Goal: Information Seeking & Learning: Check status

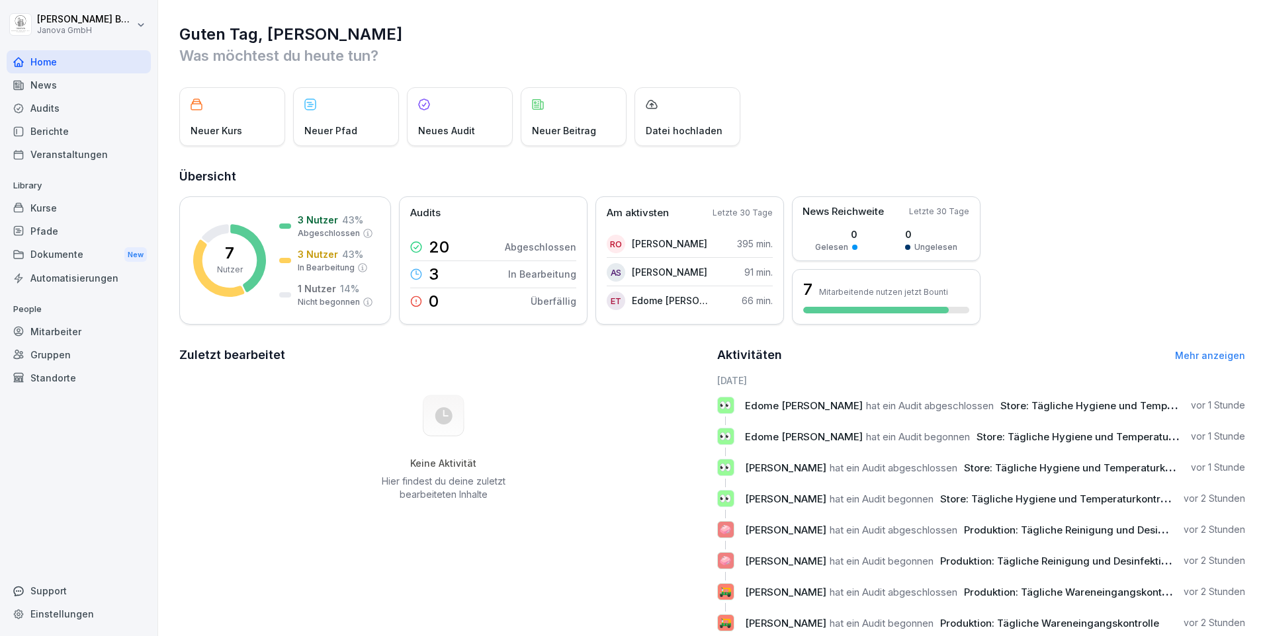
click at [52, 113] on div "Audits" at bounding box center [79, 108] width 144 height 23
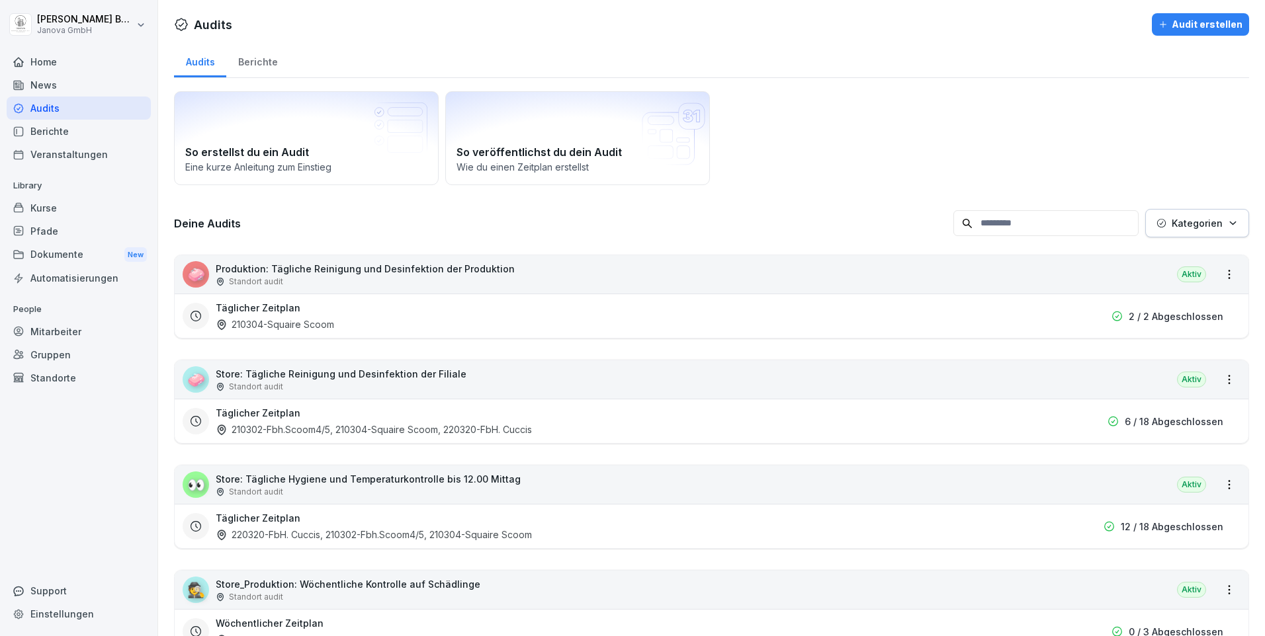
click at [65, 136] on div "Berichte" at bounding box center [79, 131] width 144 height 23
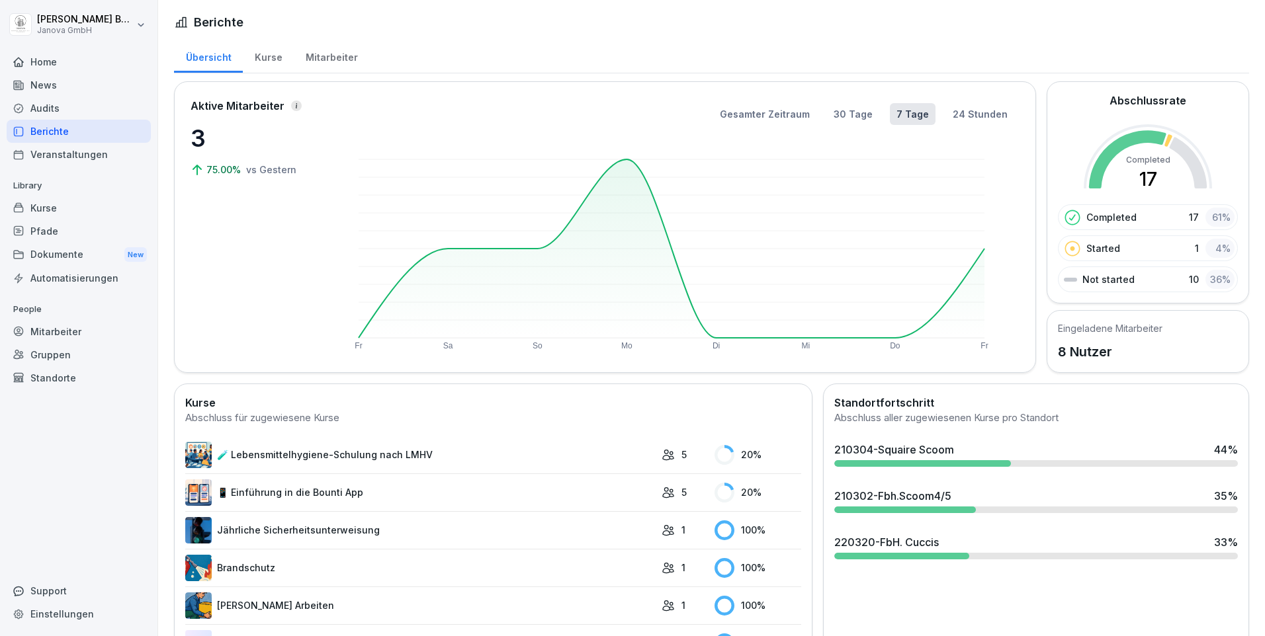
click at [59, 66] on div "Home" at bounding box center [79, 61] width 144 height 23
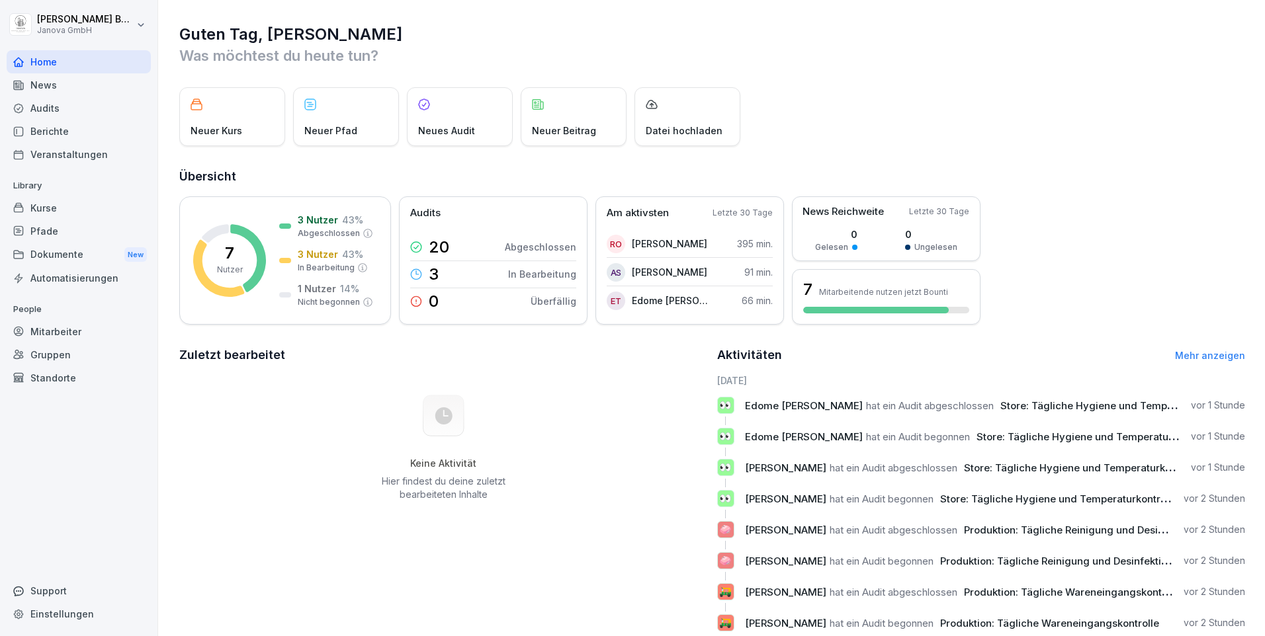
scroll to position [40, 0]
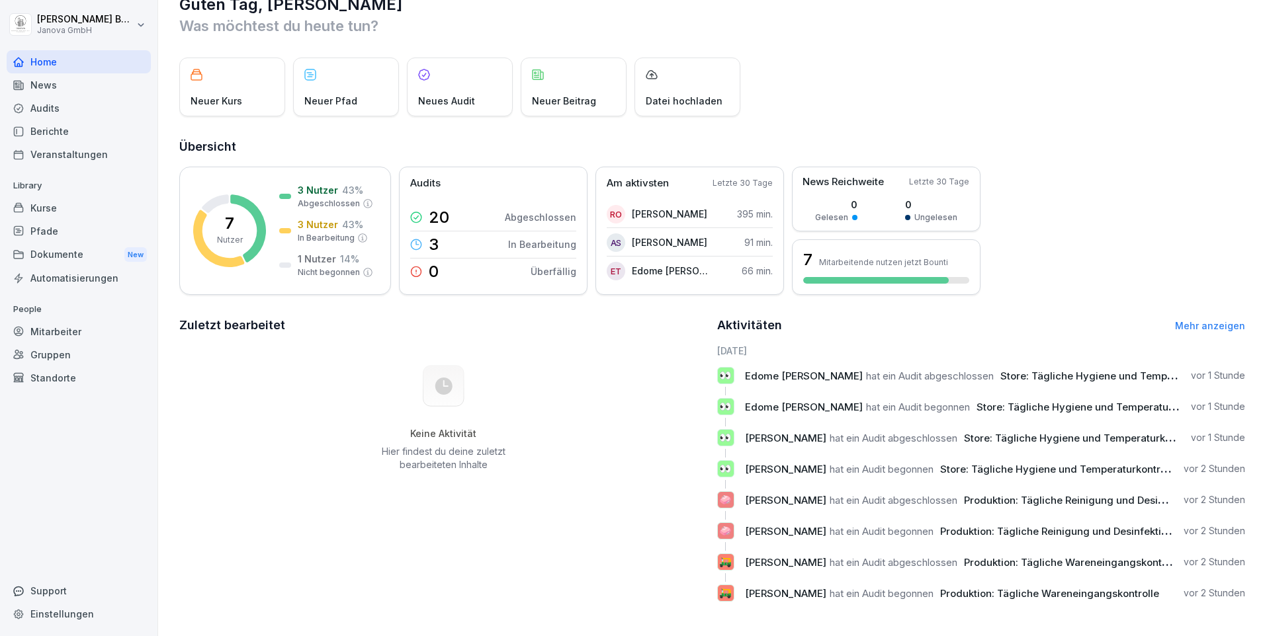
click at [48, 105] on div "Audits" at bounding box center [79, 108] width 144 height 23
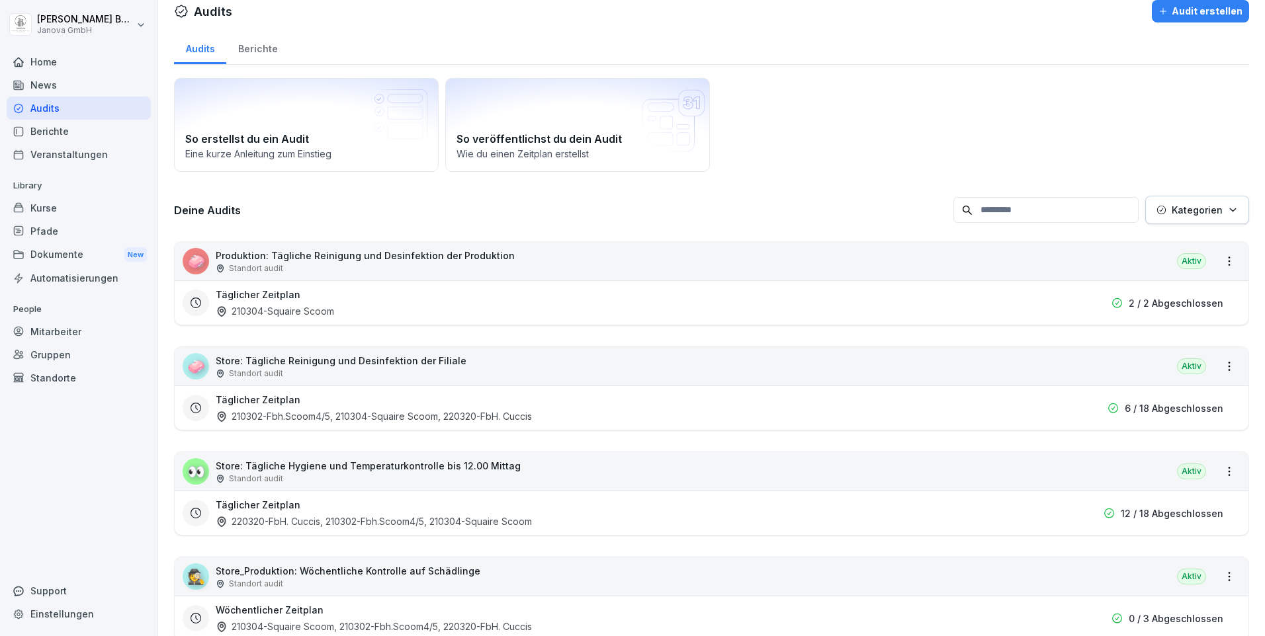
drag, startPoint x: 280, startPoint y: 415, endPoint x: 287, endPoint y: 410, distance: 8.6
click at [279, 414] on div "210302-Fbh.Scoom4/5, 210304-Squaire Scoom, 220320-FbH. Cuccis" at bounding box center [374, 416] width 316 height 14
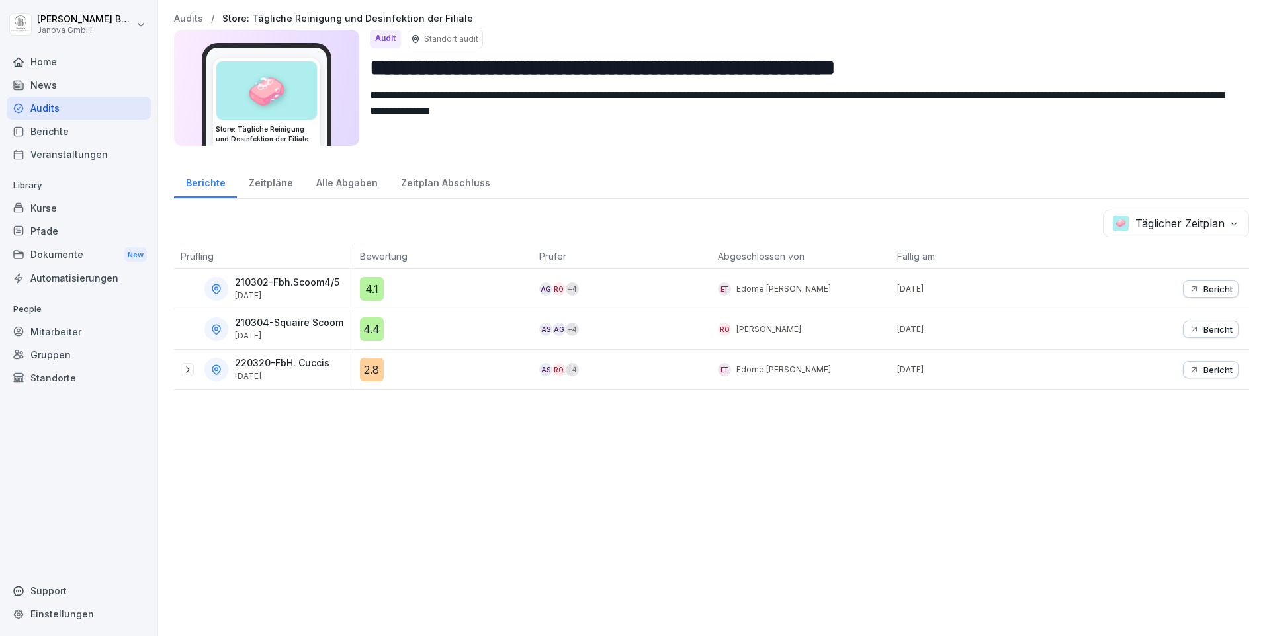
click at [1207, 286] on p "Bericht" at bounding box center [1217, 289] width 29 height 11
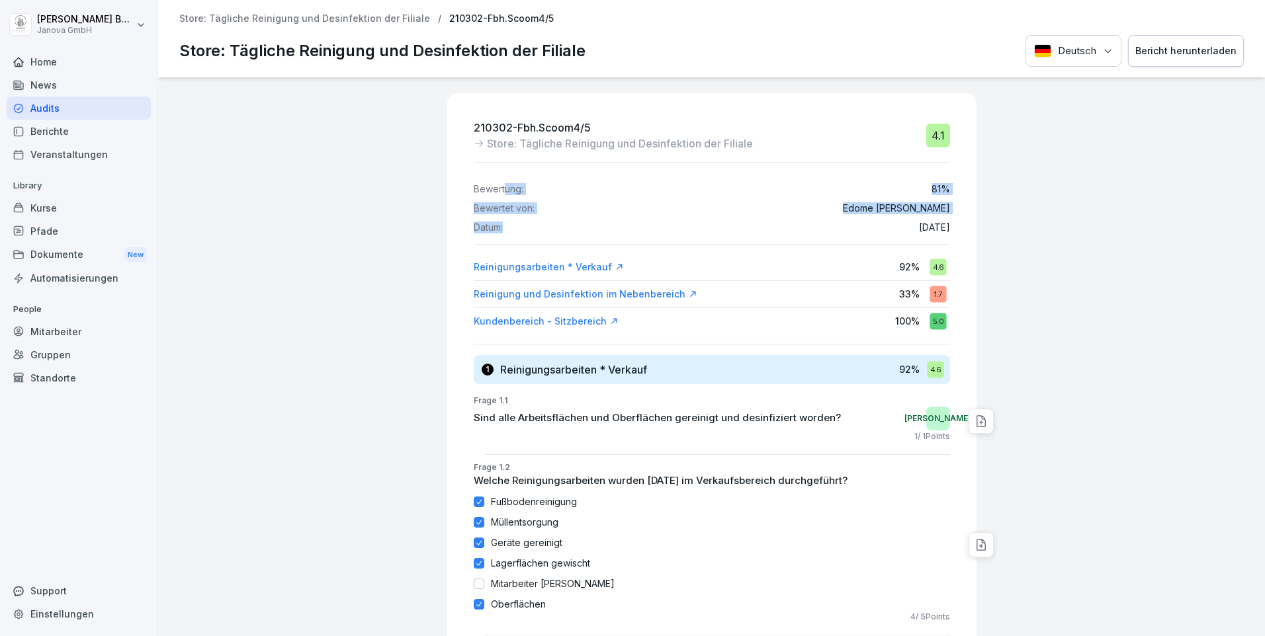
drag, startPoint x: 496, startPoint y: 171, endPoint x: 523, endPoint y: 226, distance: 60.9
drag, startPoint x: 523, startPoint y: 226, endPoint x: 510, endPoint y: 228, distance: 12.6
click at [510, 228] on div "Datum: [DATE]" at bounding box center [712, 227] width 476 height 11
drag, startPoint x: 510, startPoint y: 229, endPoint x: 462, endPoint y: 180, distance: 68.8
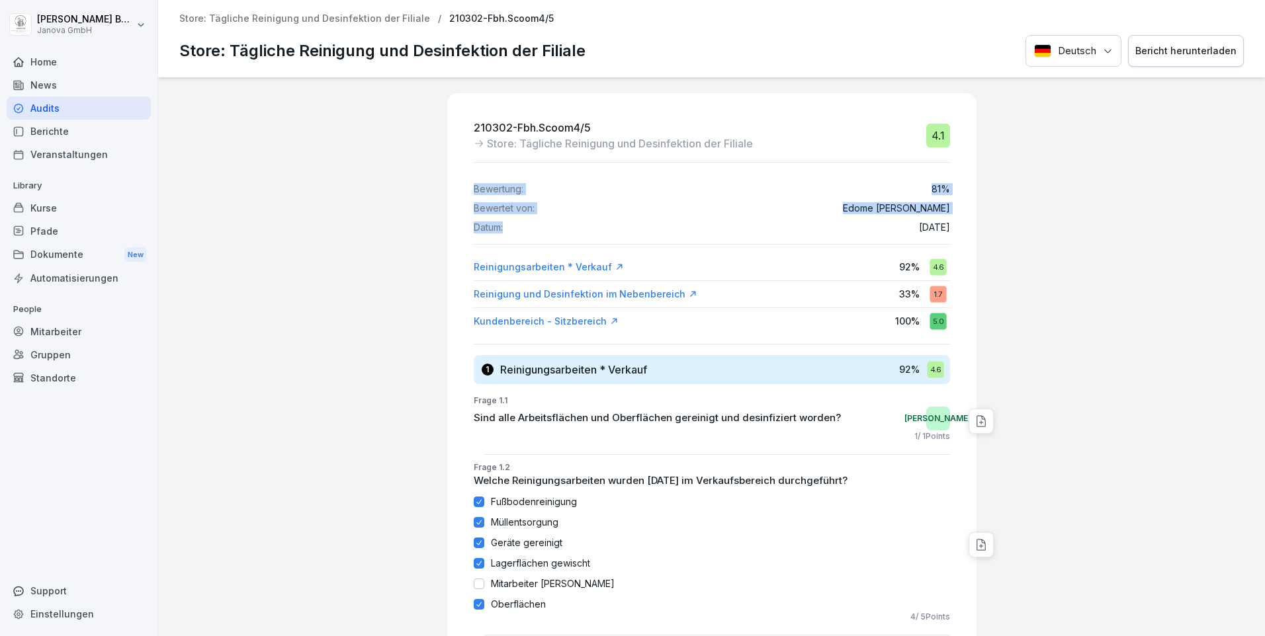
drag, startPoint x: 462, startPoint y: 180, endPoint x: 550, endPoint y: 176, distance: 88.1
click at [550, 176] on div "Bewertung: 81 % Bewertet von: [PERSON_NAME] Datum: [DATE]" at bounding box center [712, 203] width 476 height 60
drag, startPoint x: 508, startPoint y: 230, endPoint x: 461, endPoint y: 187, distance: 63.2
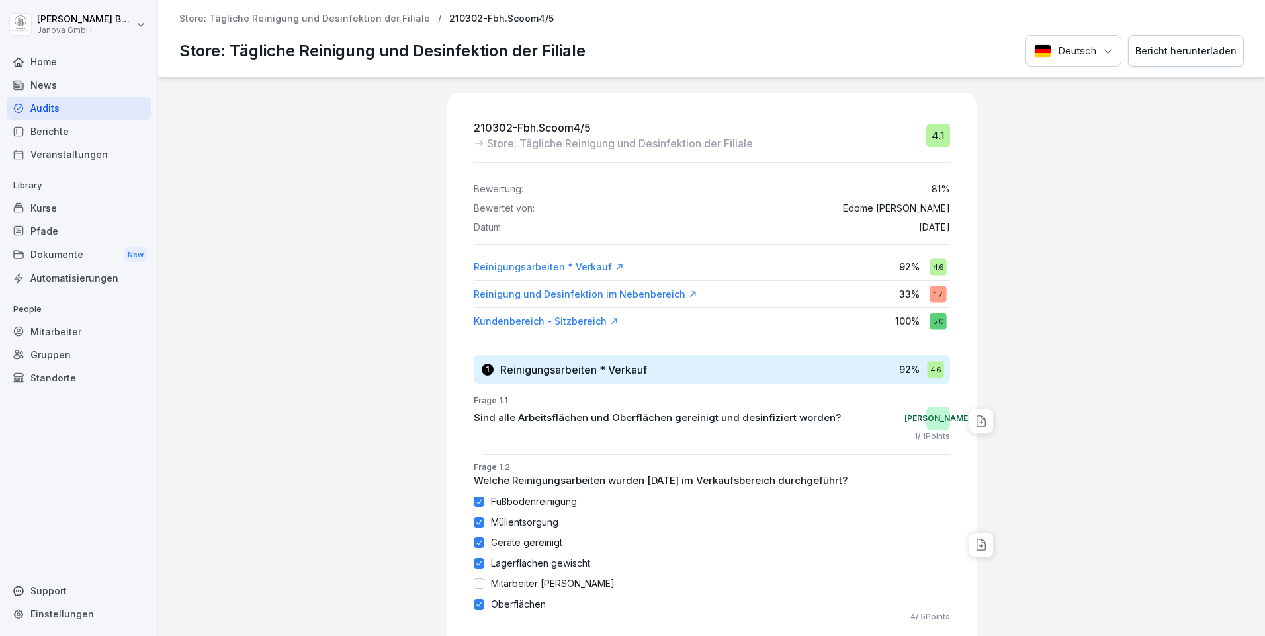
click at [37, 65] on div "Home" at bounding box center [79, 61] width 144 height 23
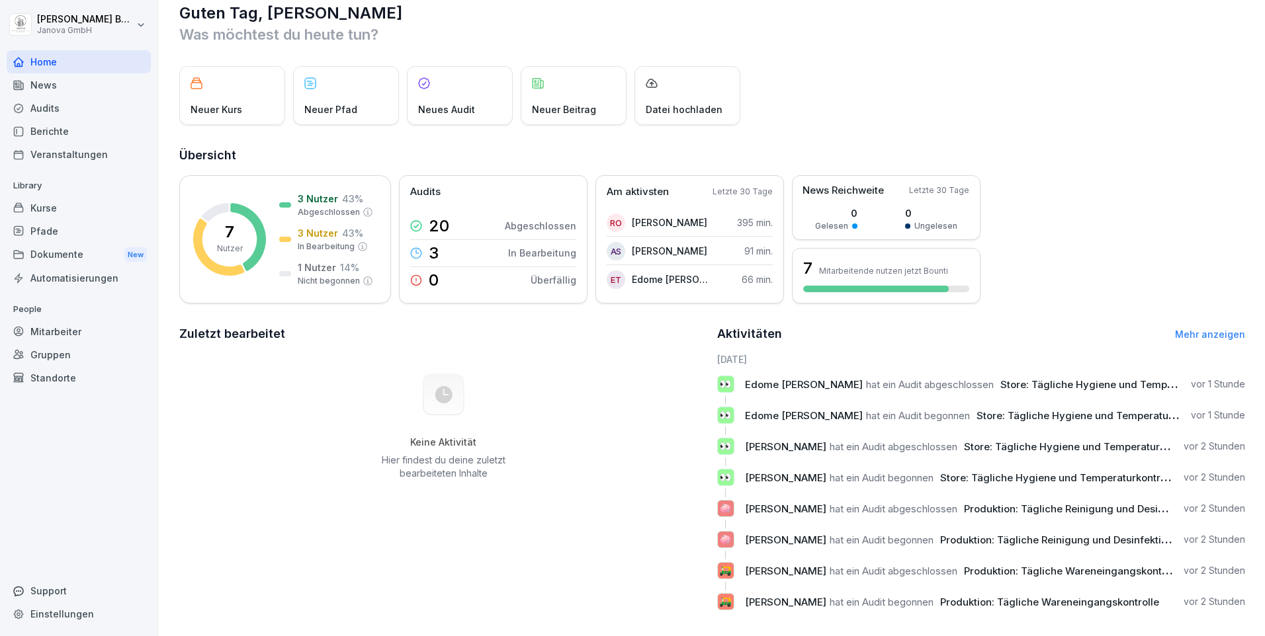
scroll to position [40, 0]
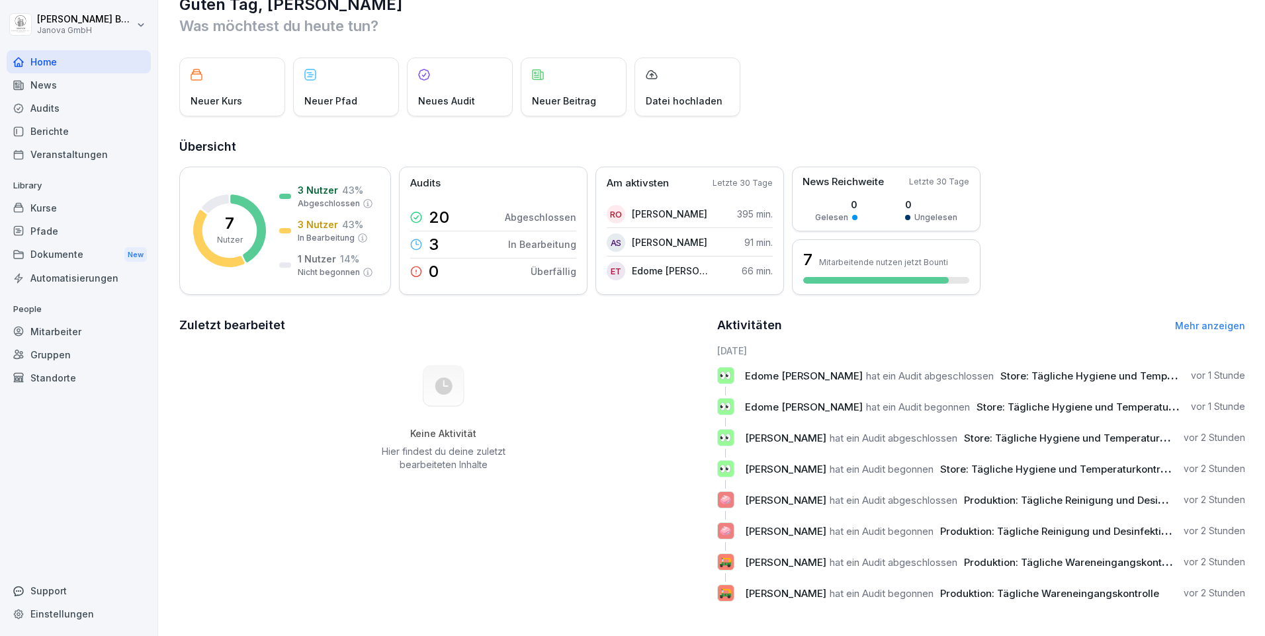
click at [1206, 320] on link "Mehr anzeigen" at bounding box center [1210, 325] width 70 height 11
